Goal: Information Seeking & Learning: Learn about a topic

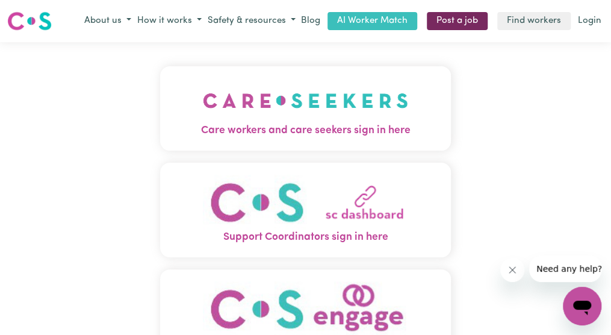
click at [467, 19] on link "Post a job" at bounding box center [457, 21] width 61 height 19
click at [585, 18] on link "Login" at bounding box center [590, 21] width 28 height 19
click at [389, 208] on img "Support Coordinators sign in here" at bounding box center [305, 202] width 205 height 55
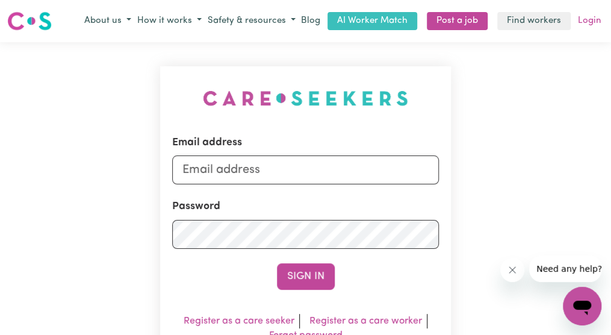
click at [588, 19] on link "Login" at bounding box center [590, 21] width 28 height 19
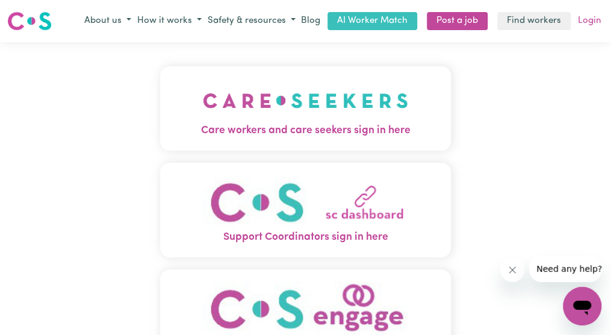
click at [590, 19] on link "Login" at bounding box center [590, 21] width 28 height 19
click at [557, 23] on link "Find workers" at bounding box center [533, 21] width 73 height 19
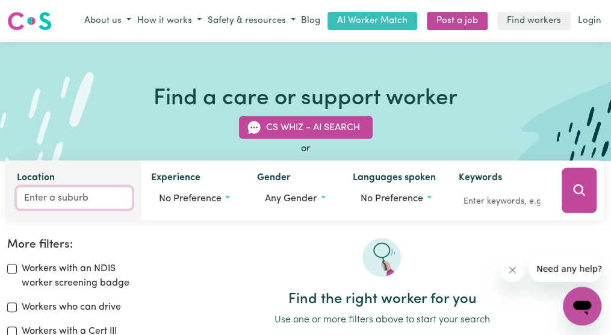
click at [91, 201] on input "Location" at bounding box center [74, 198] width 115 height 22
type input "sev"
type input "sevEN HILLS, New South Wales, 2147"
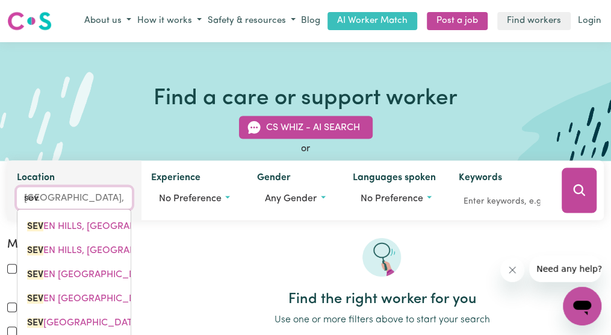
type input "seve"
type input "seveN HILLS, New South Wales, 2147"
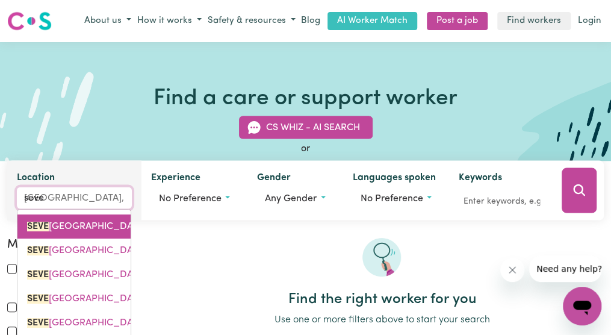
click at [60, 228] on span "SEVE N HILLS, New South Wales, 2147" at bounding box center [149, 226] width 245 height 10
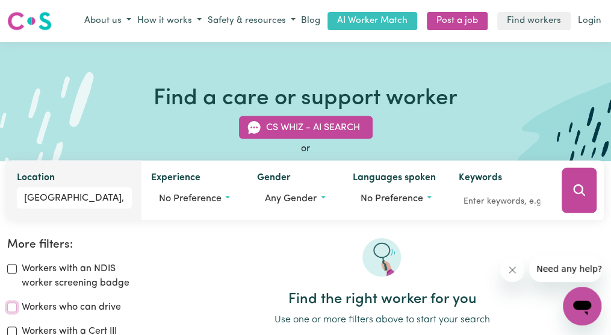
click at [12, 308] on input "Workers who can drive" at bounding box center [12, 307] width 10 height 10
checkbox input "true"
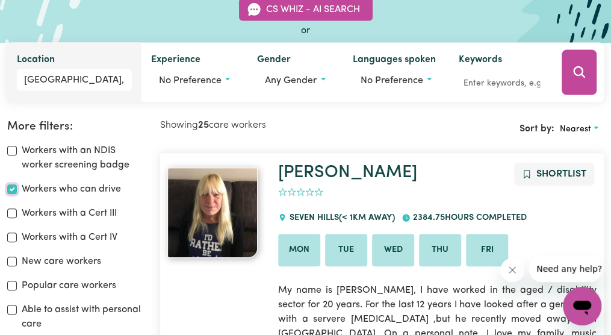
scroll to position [199, 0]
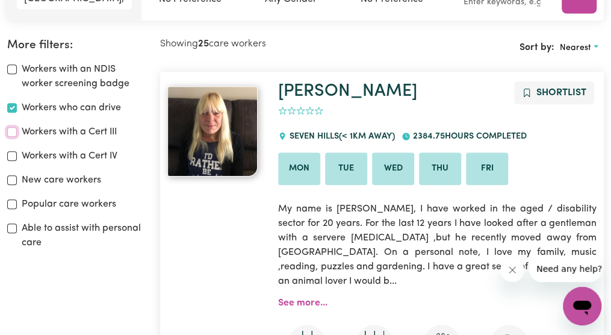
click at [11, 129] on input "Workers with a Cert III" at bounding box center [12, 132] width 10 height 10
checkbox input "true"
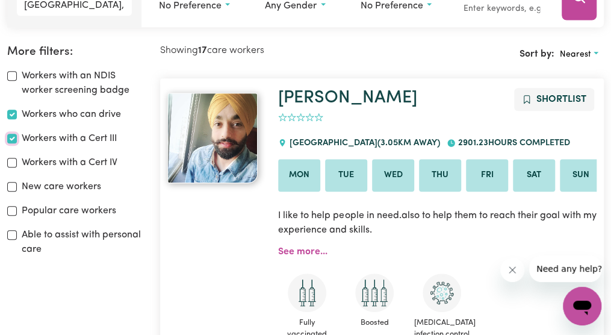
scroll to position [217, 0]
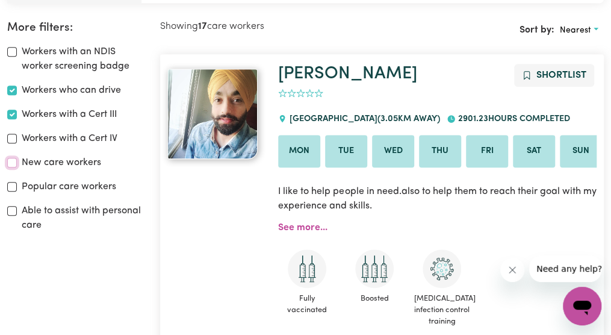
click at [14, 160] on input "New care workers" at bounding box center [12, 163] width 10 height 10
checkbox input "true"
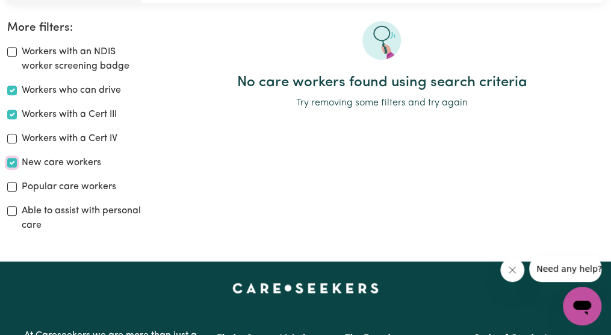
scroll to position [199, 0]
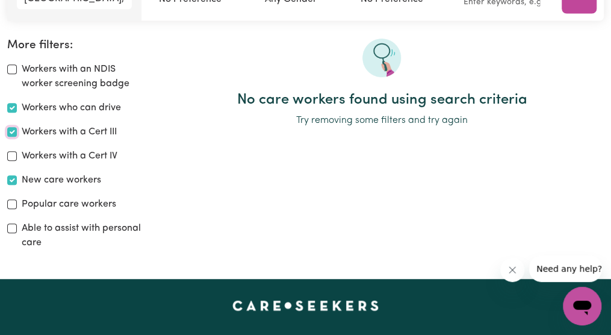
click at [13, 131] on input "Workers with a Cert III" at bounding box center [12, 132] width 10 height 10
checkbox input "false"
click at [12, 103] on input "Workers who can drive" at bounding box center [12, 108] width 10 height 10
checkbox input "false"
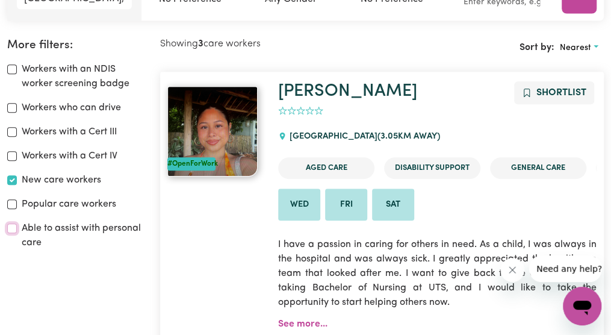
click at [10, 226] on input "Able to assist with personal care" at bounding box center [12, 228] width 10 height 10
checkbox input "true"
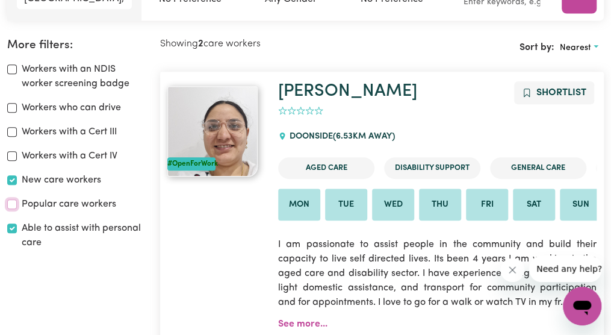
click at [11, 199] on input "Popular care workers" at bounding box center [12, 204] width 10 height 10
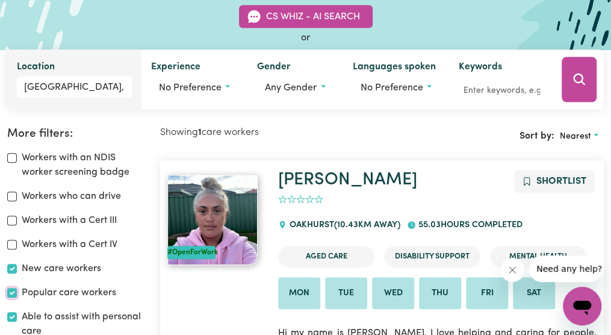
scroll to position [103, 0]
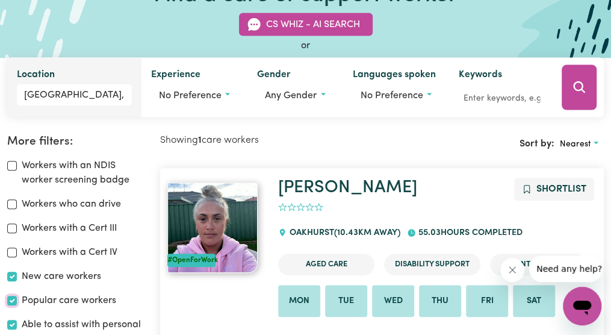
click at [9, 302] on input "Popular care workers" at bounding box center [12, 301] width 10 height 10
checkbox input "false"
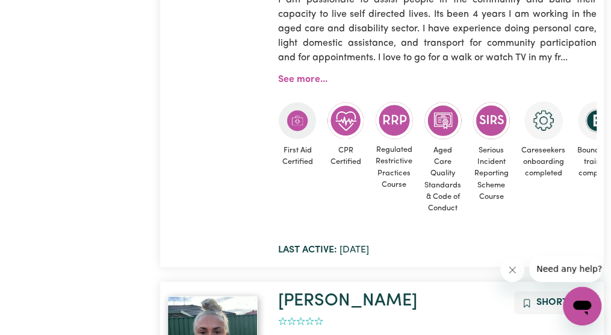
scroll to position [464, 0]
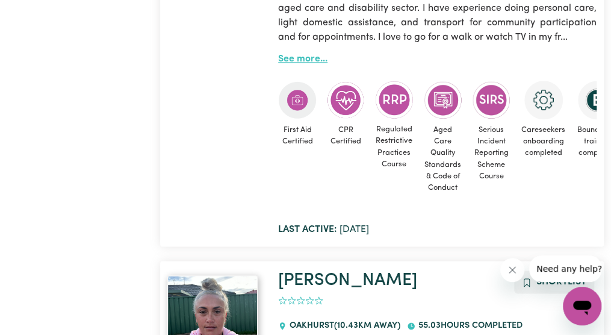
click at [313, 58] on link "See more..." at bounding box center [302, 59] width 49 height 10
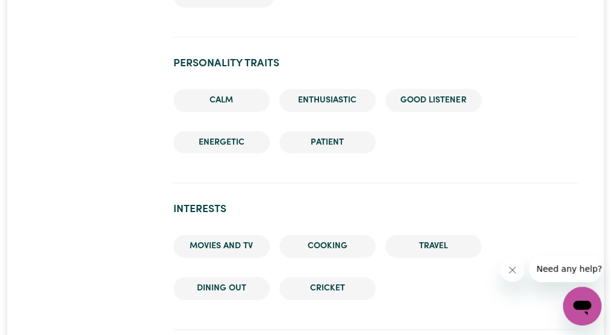
scroll to position [1461, 0]
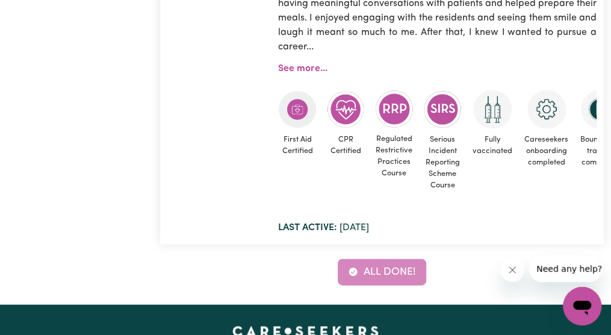
scroll to position [930, 0]
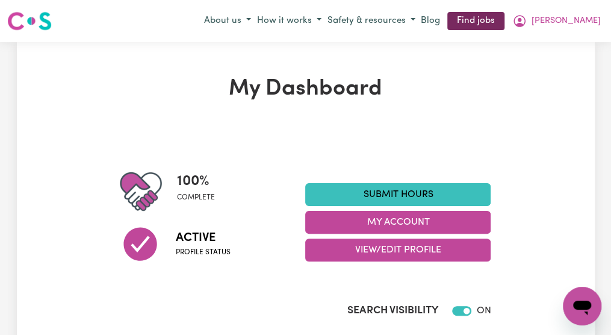
click at [505, 20] on link "Find jobs" at bounding box center [475, 21] width 57 height 19
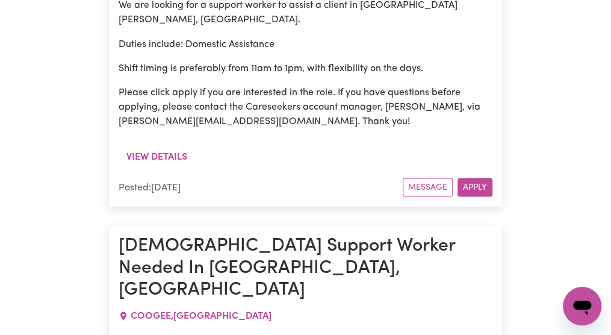
scroll to position [11925, 0]
